Goal: Task Accomplishment & Management: Manage account settings

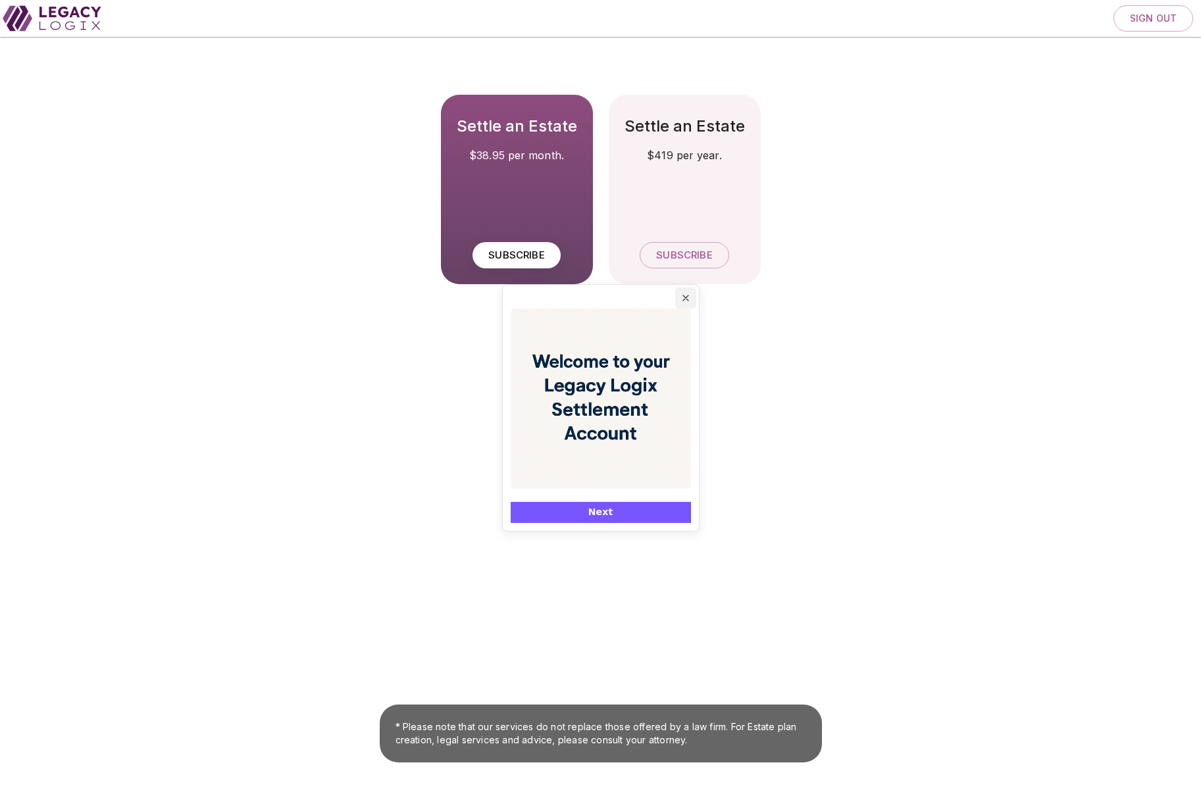
click at [684, 298] on icon "Close popover" at bounding box center [686, 298] width 11 height 11
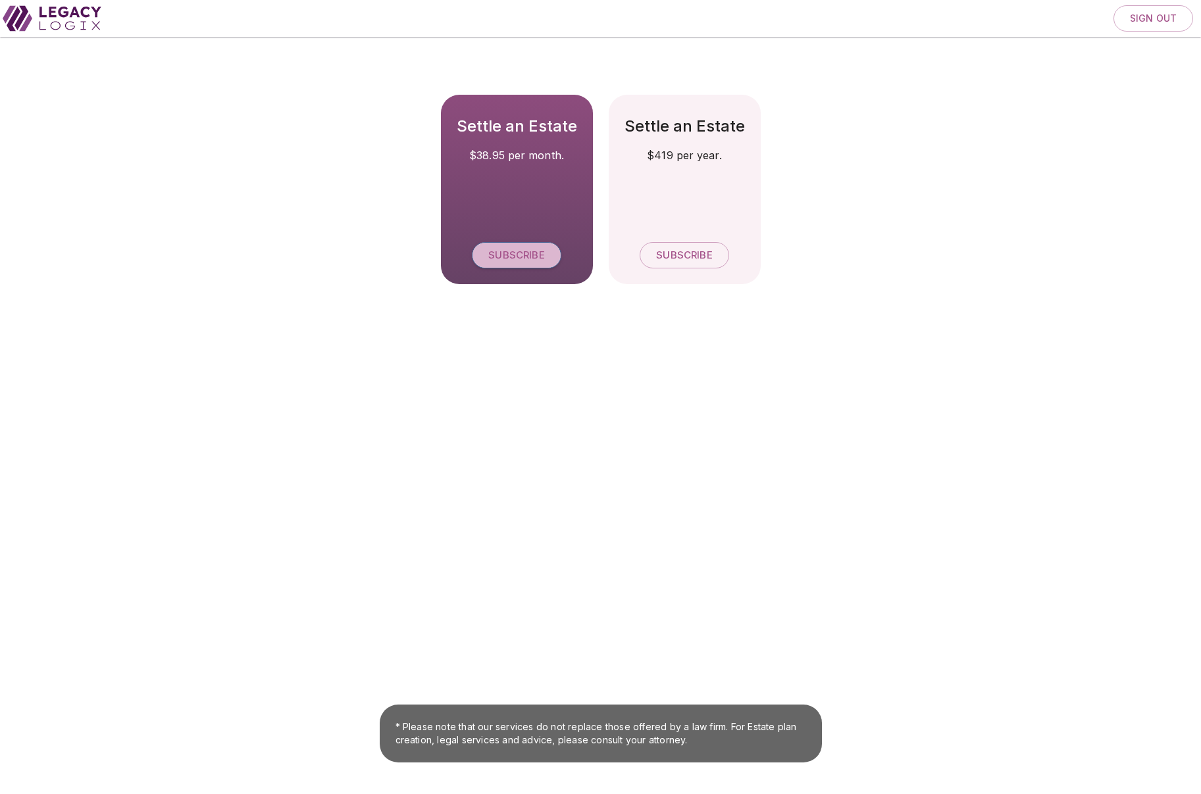
click at [525, 253] on span "Subscribe" at bounding box center [516, 255] width 56 height 13
click at [1151, 15] on span "Sign out" at bounding box center [1153, 19] width 47 height 12
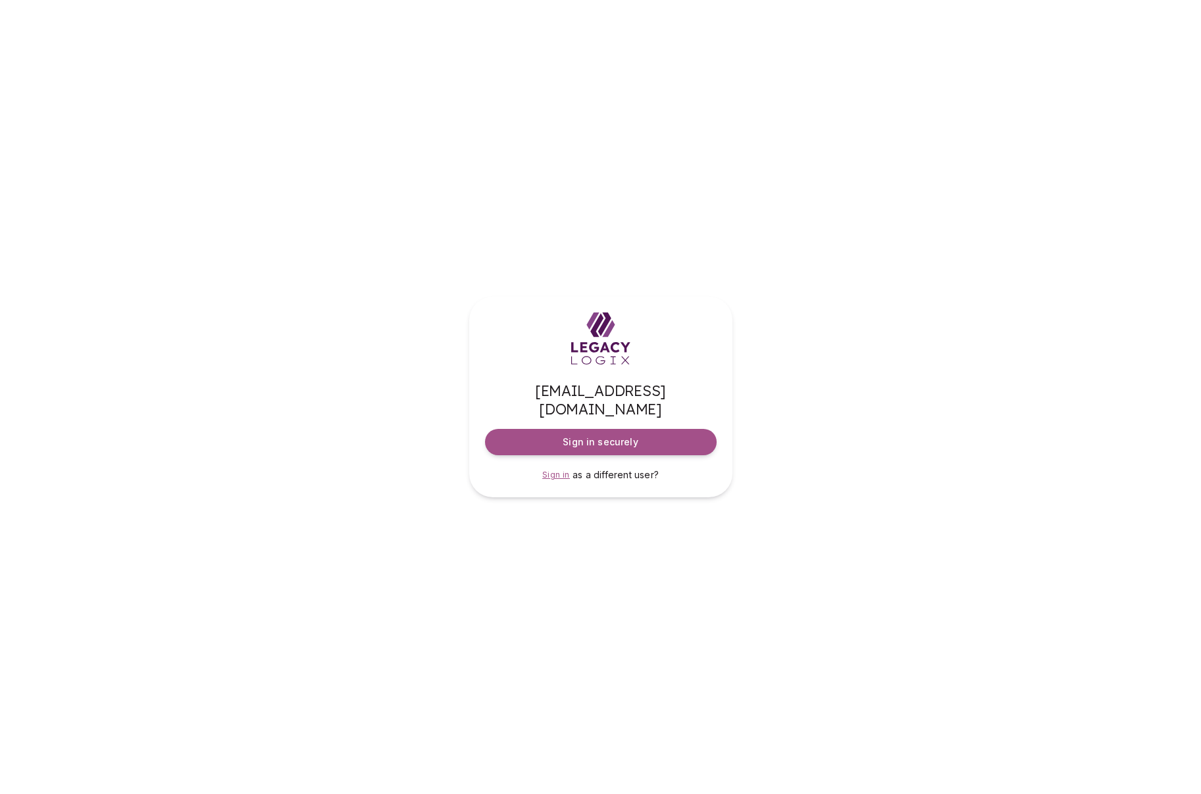
click at [554, 470] on span "Sign in" at bounding box center [556, 475] width 28 height 10
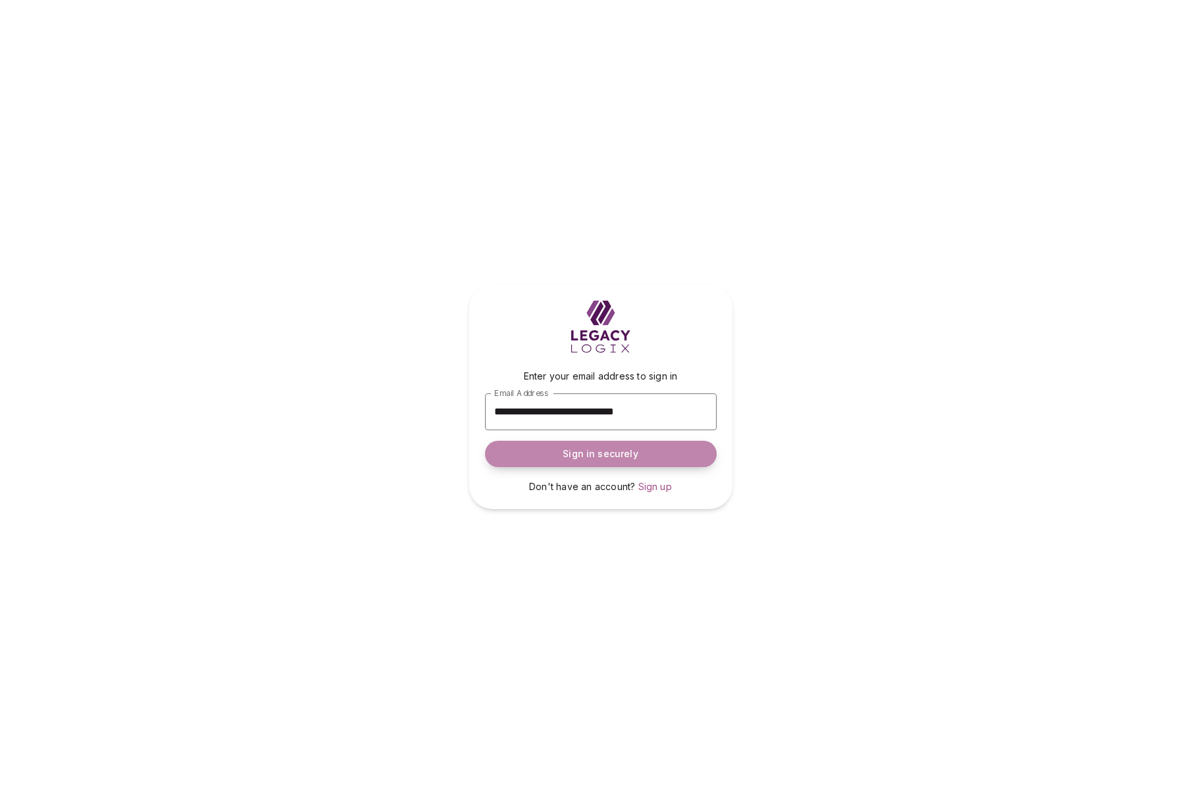
click at [595, 459] on span "Sign in securely" at bounding box center [600, 454] width 75 height 13
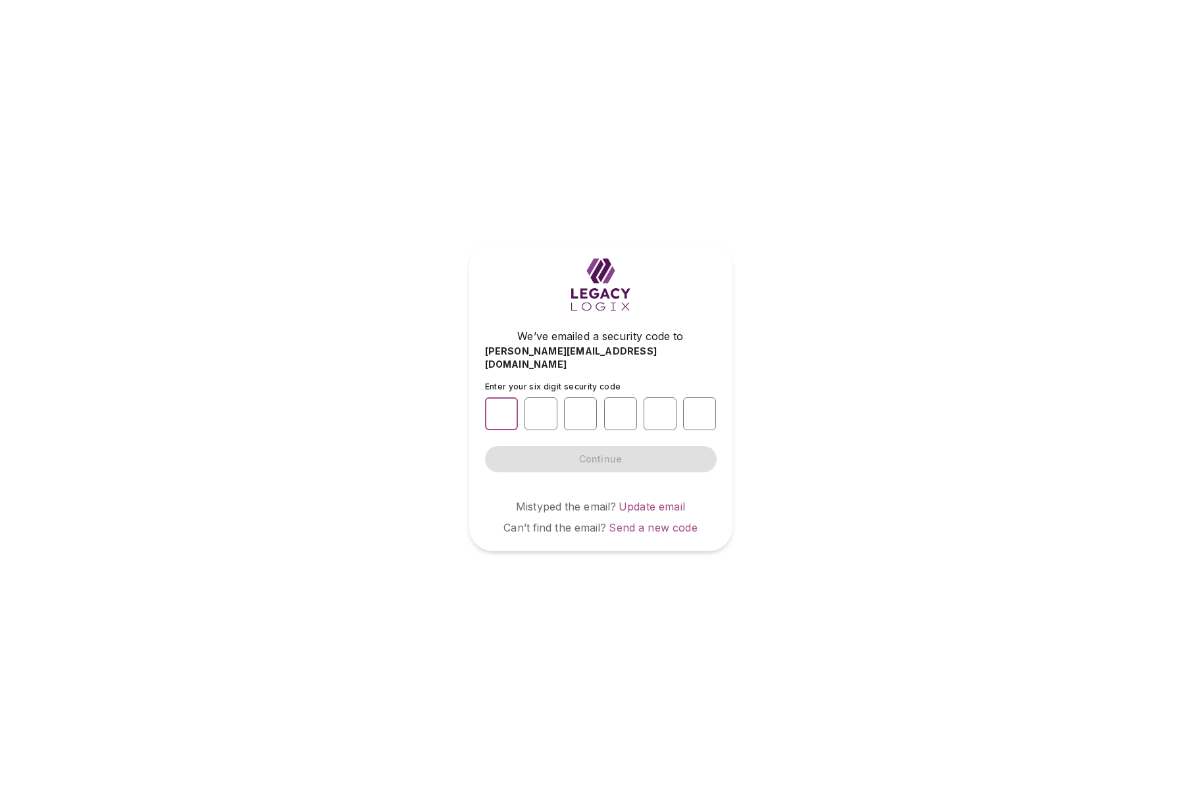
click at [498, 402] on input "number" at bounding box center [501, 414] width 33 height 33
type input "*"
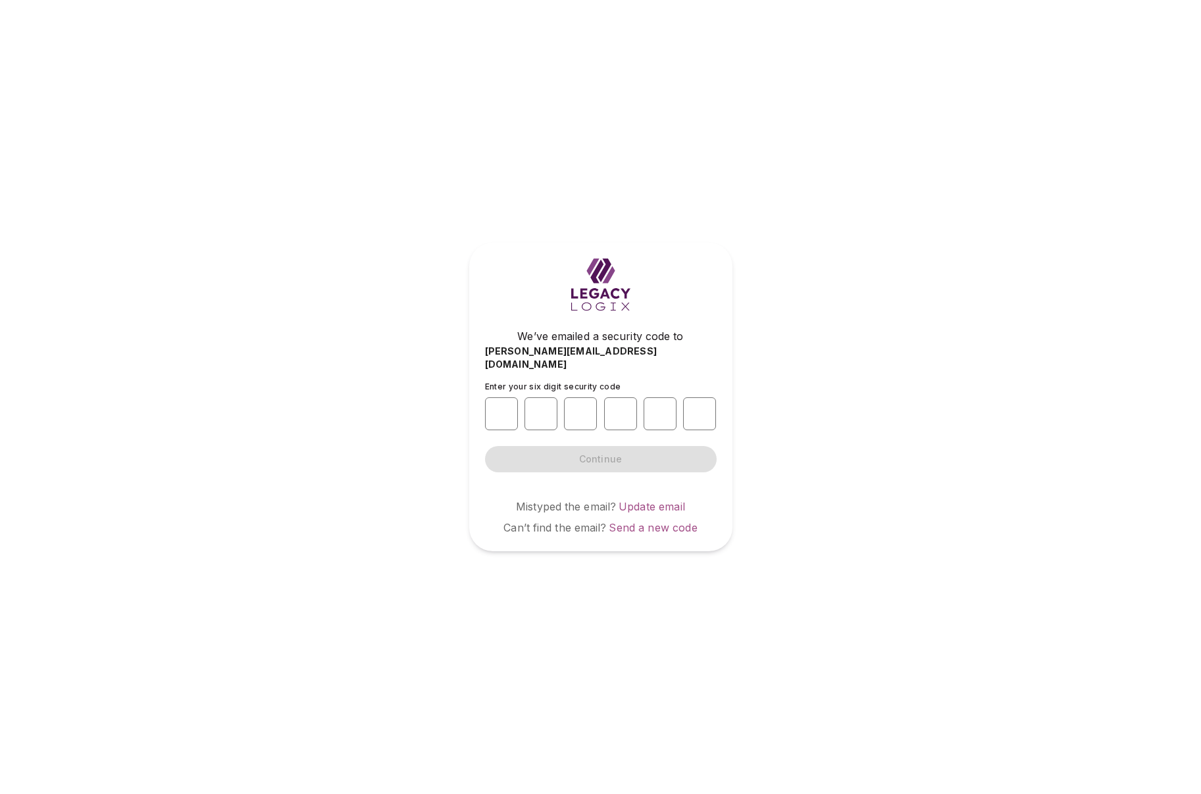
type input "*"
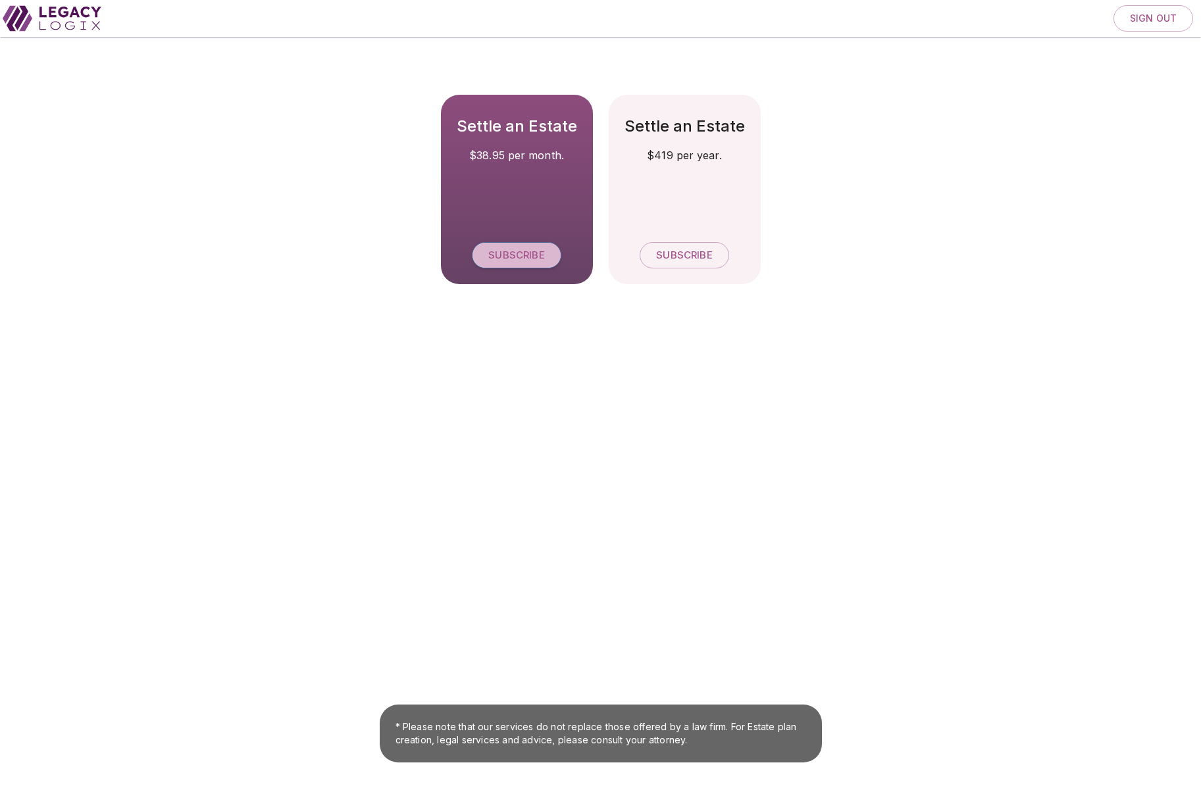
click at [532, 250] on span "Subscribe" at bounding box center [516, 255] width 56 height 13
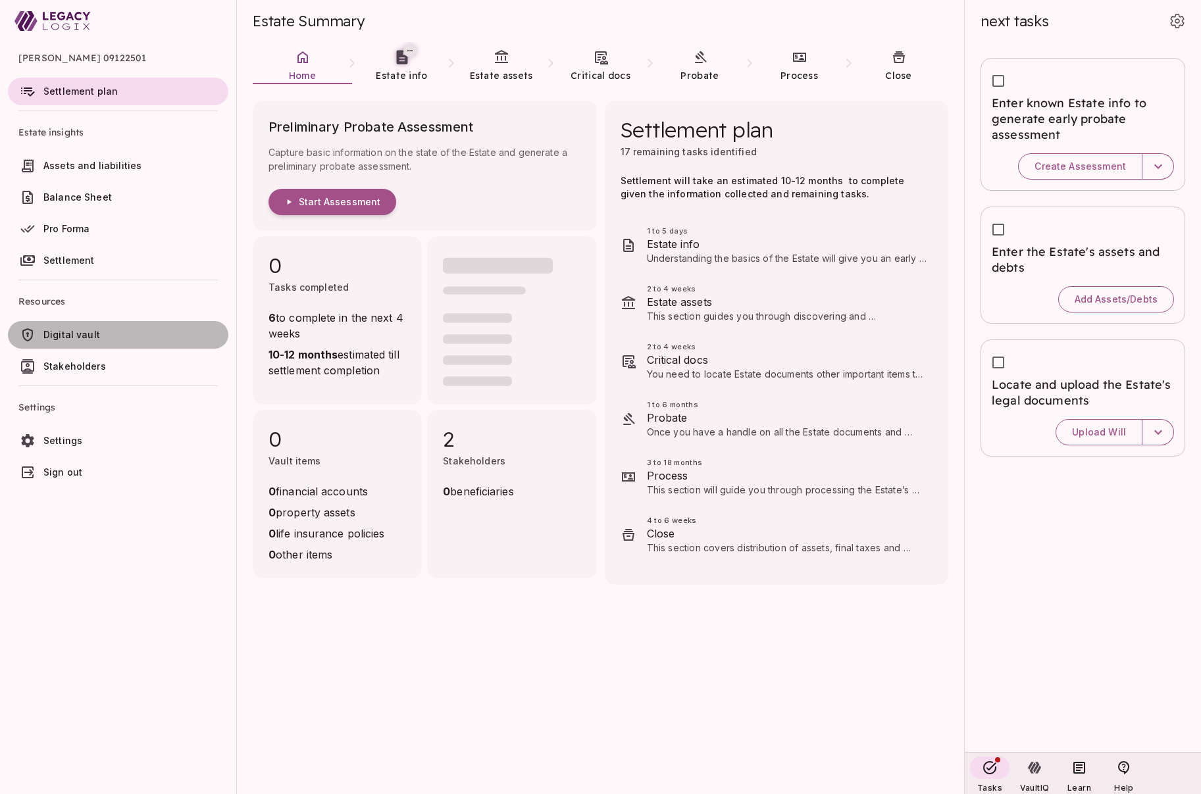
click at [94, 332] on span "Digital vault" at bounding box center [71, 334] width 57 height 11
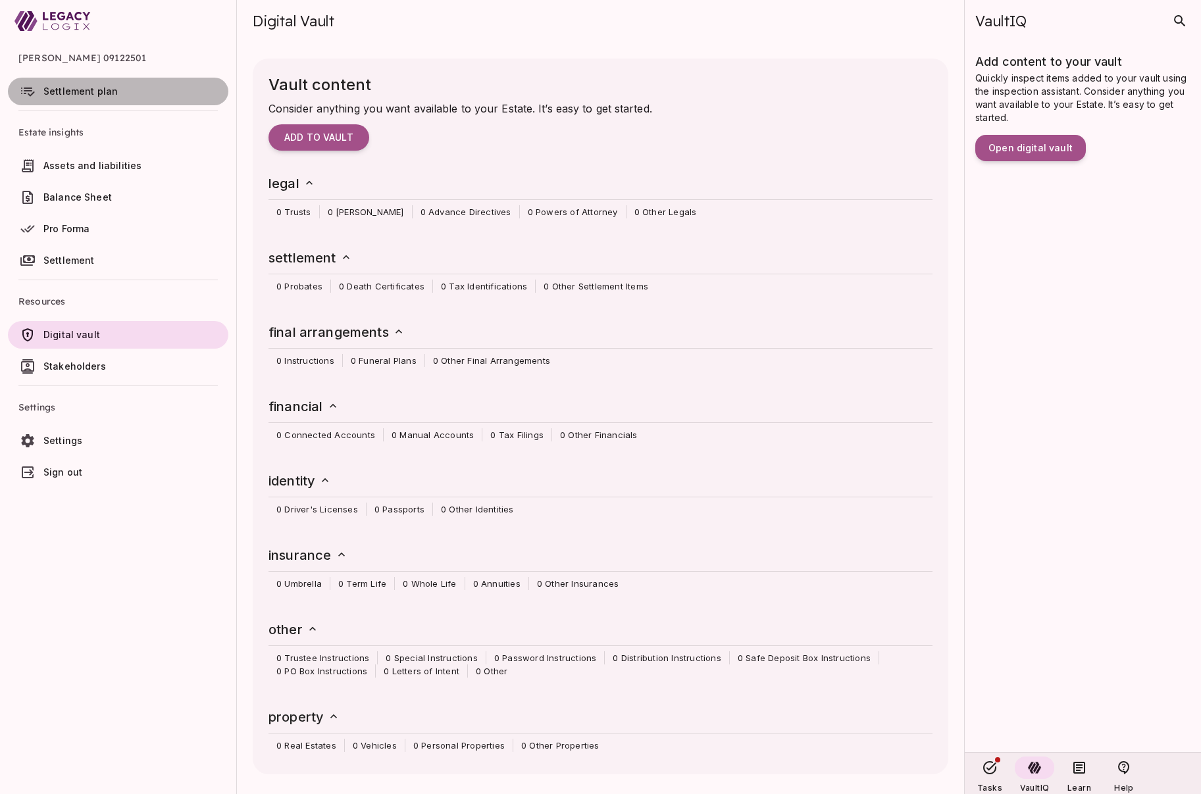
click at [78, 95] on span "Settlement plan" at bounding box center [80, 91] width 74 height 11
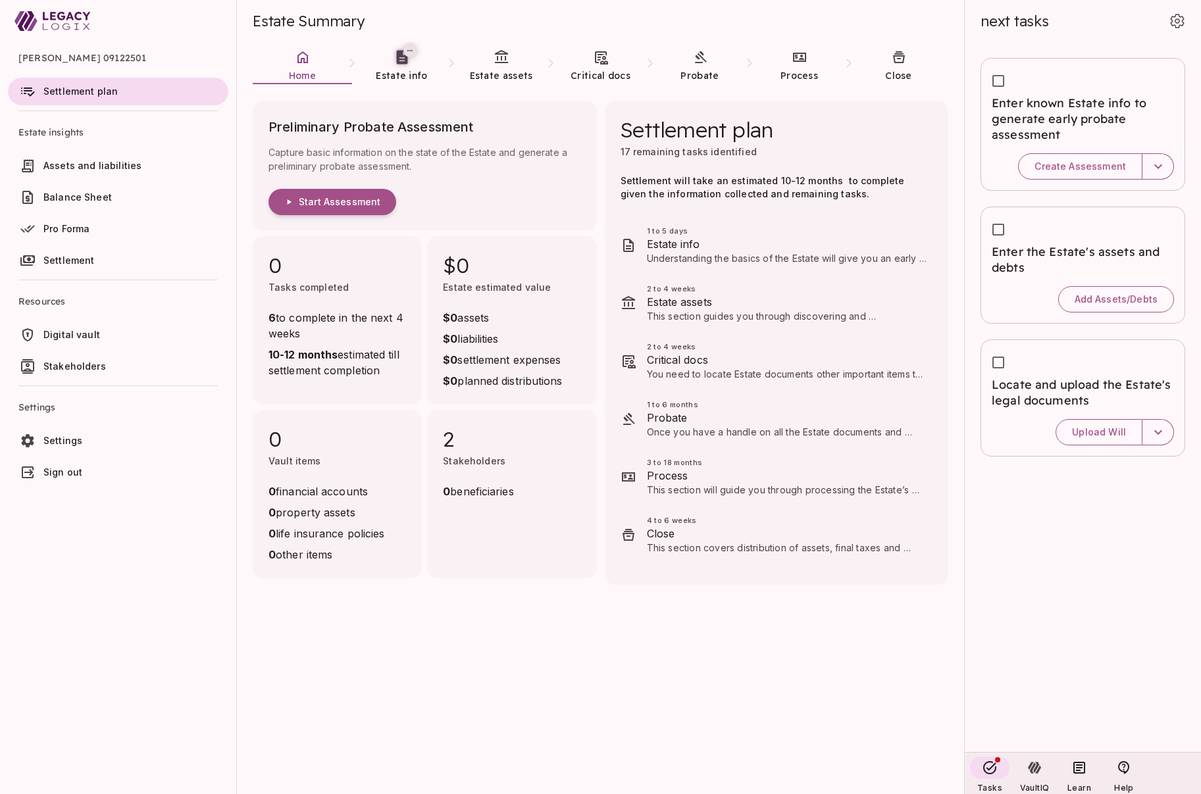
click at [70, 469] on span "Sign out" at bounding box center [62, 472] width 39 height 11
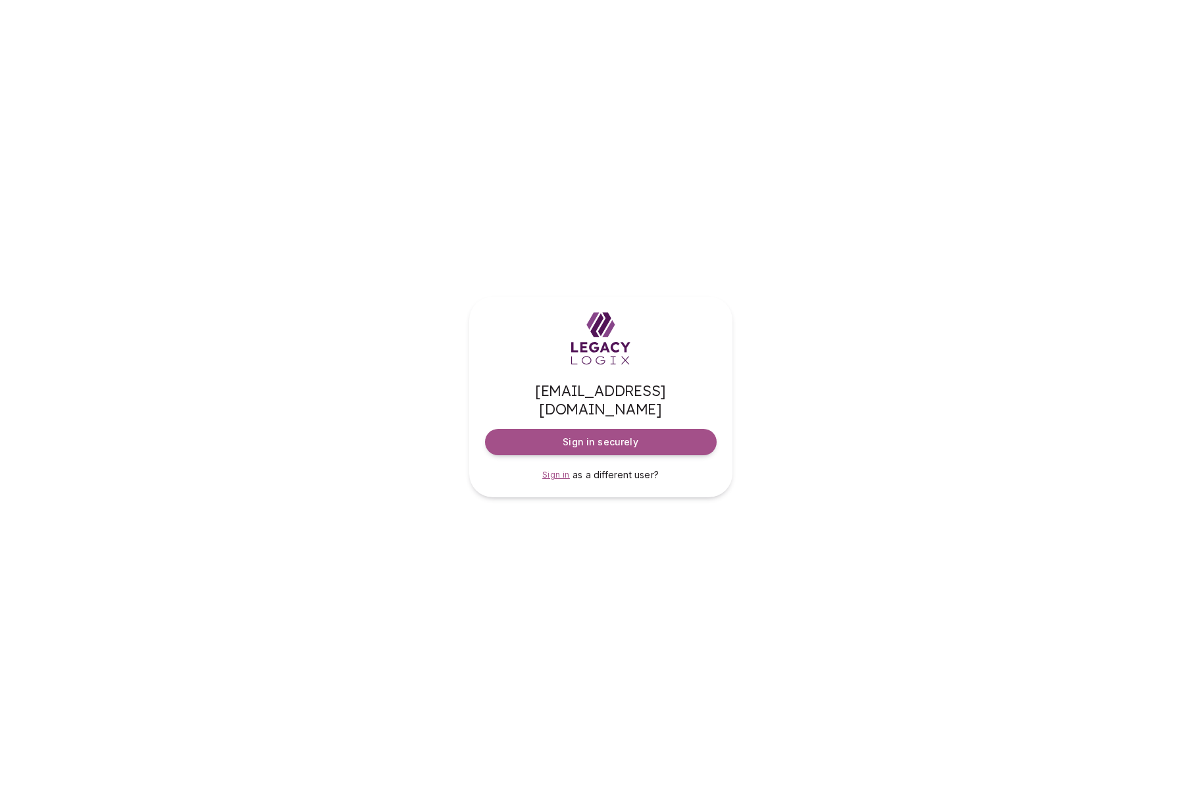
click at [555, 470] on span "Sign in" at bounding box center [556, 475] width 28 height 10
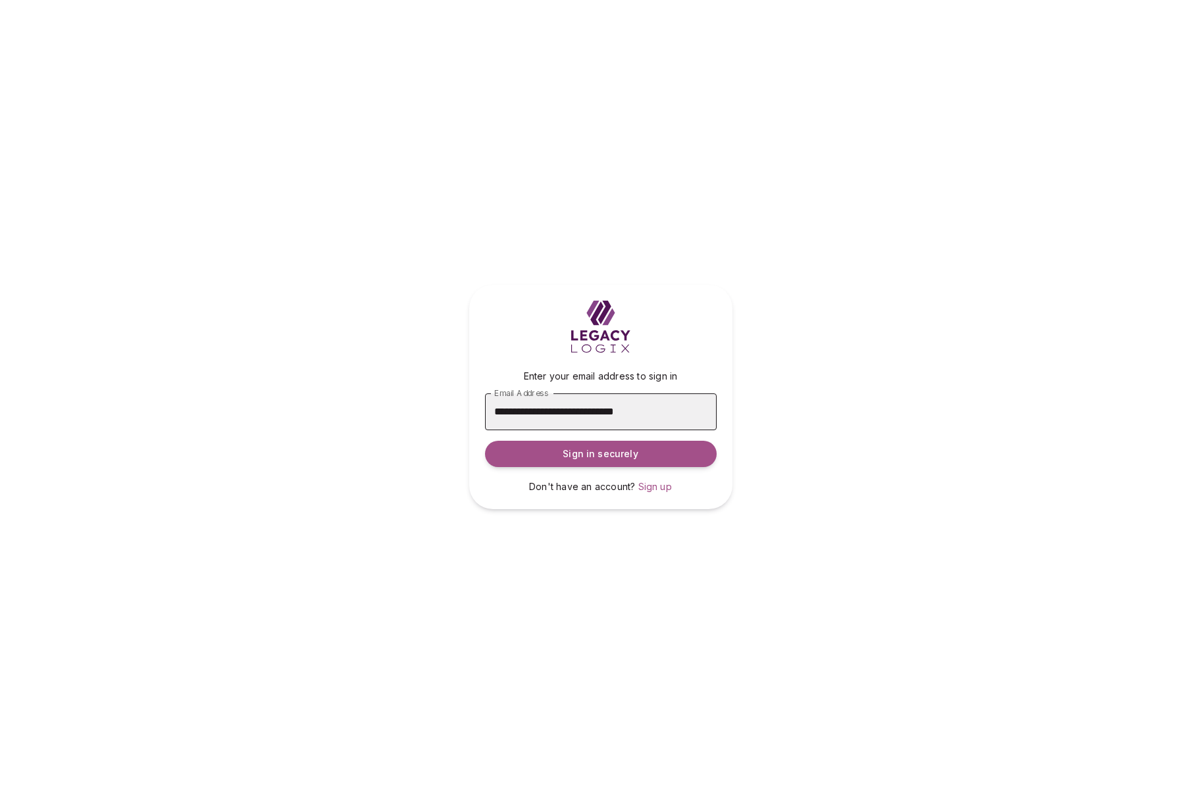
click at [540, 414] on input "**********" at bounding box center [601, 412] width 232 height 37
type input "**********"
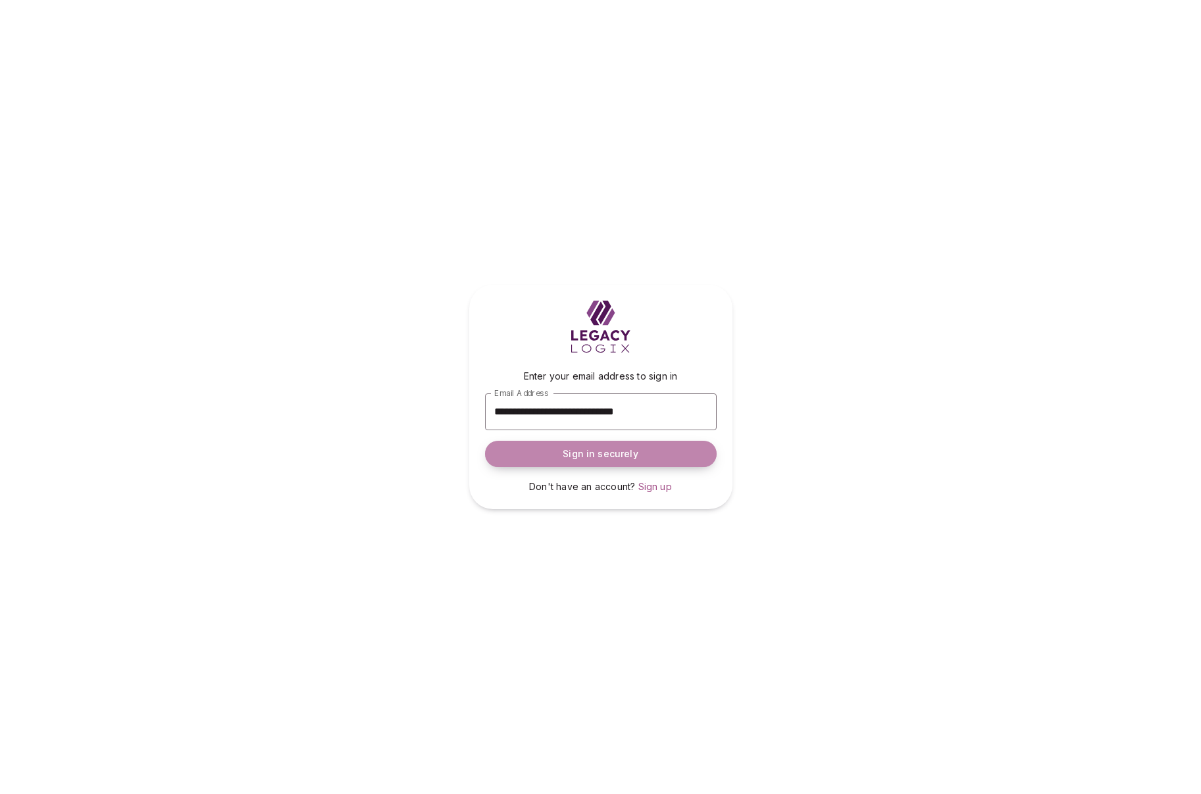
click at [626, 454] on span "Sign in securely" at bounding box center [600, 454] width 75 height 13
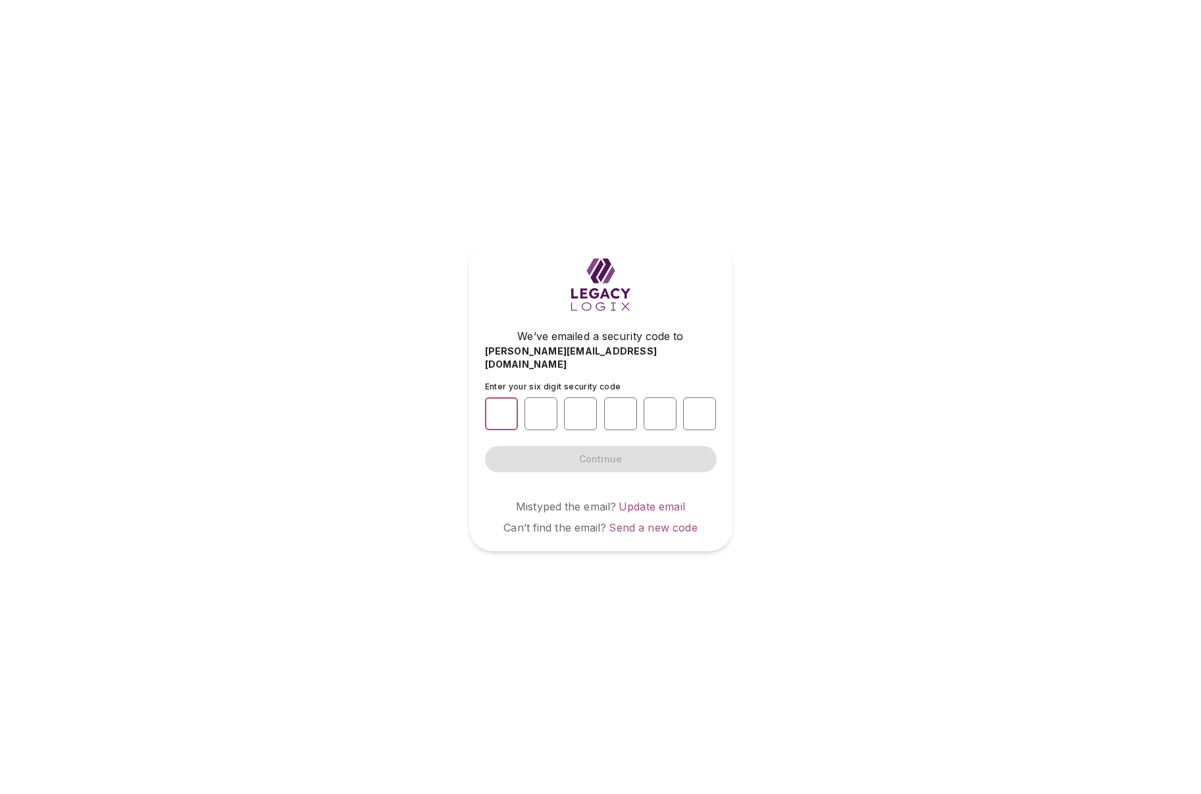
click at [498, 406] on input "number" at bounding box center [501, 414] width 33 height 33
type input "*"
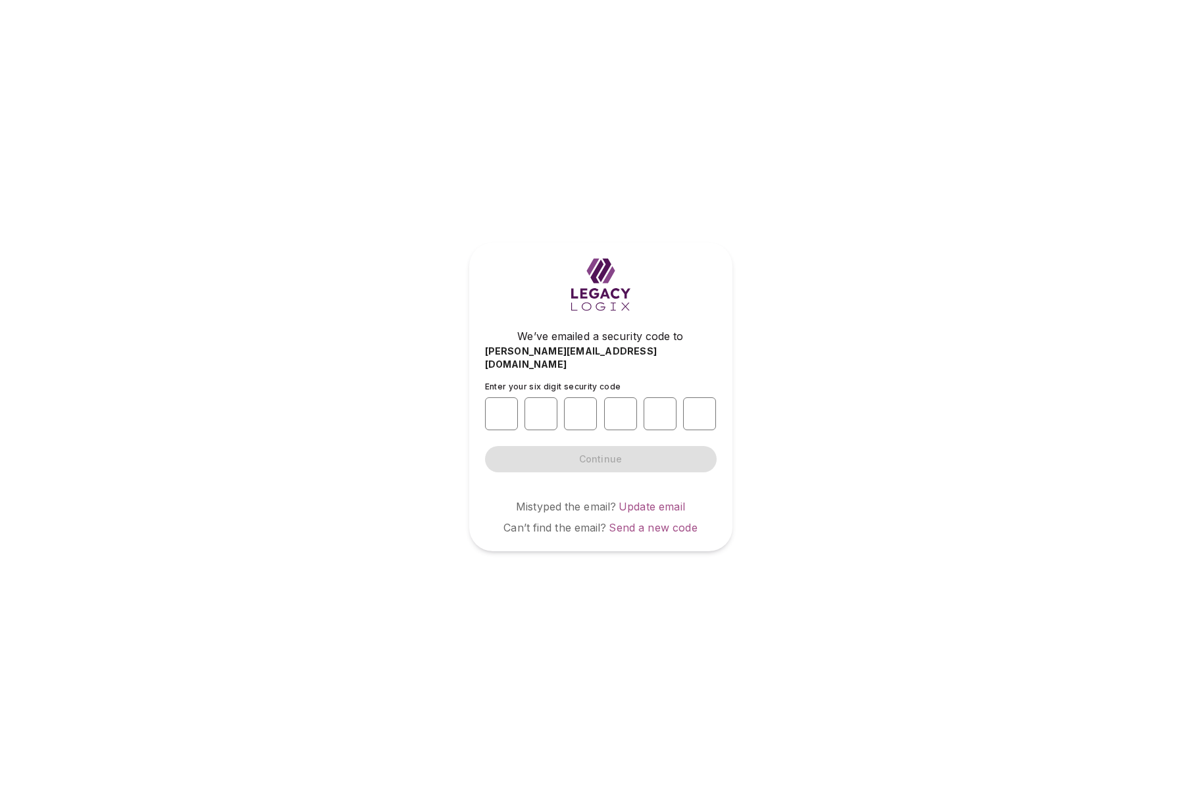
type input "*"
